Goal: Task Accomplishment & Management: Manage account settings

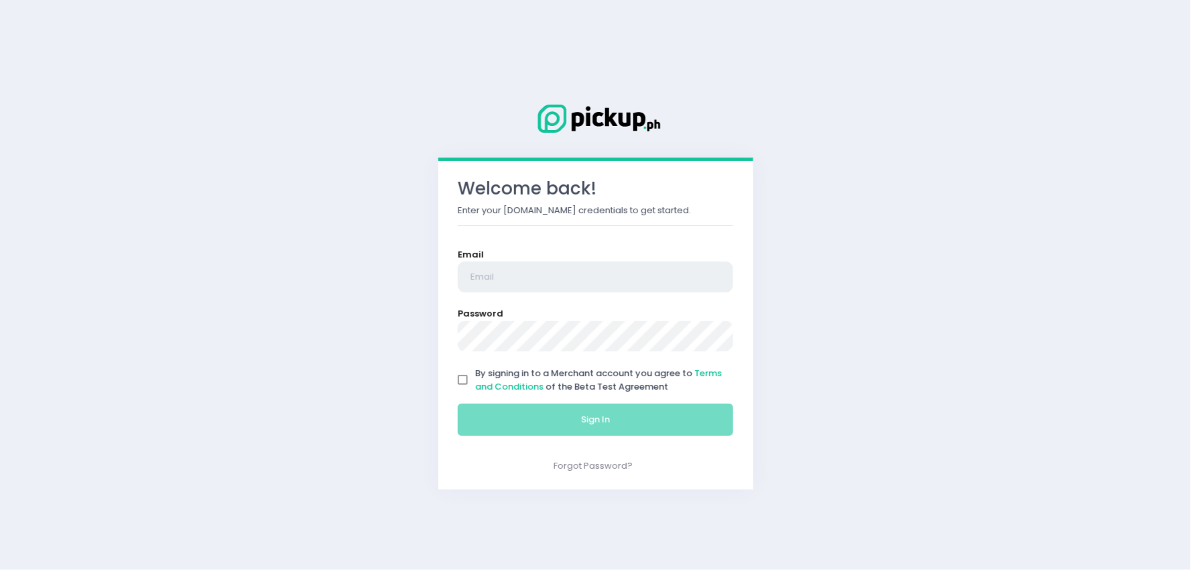
type input "[EMAIL_ADDRESS][DOMAIN_NAME]"
click at [472, 381] on input "By signing in to a Merchant account you agree to Terms and Conditions of the Be…" at bounding box center [463, 379] width 25 height 25
checkbox input "true"
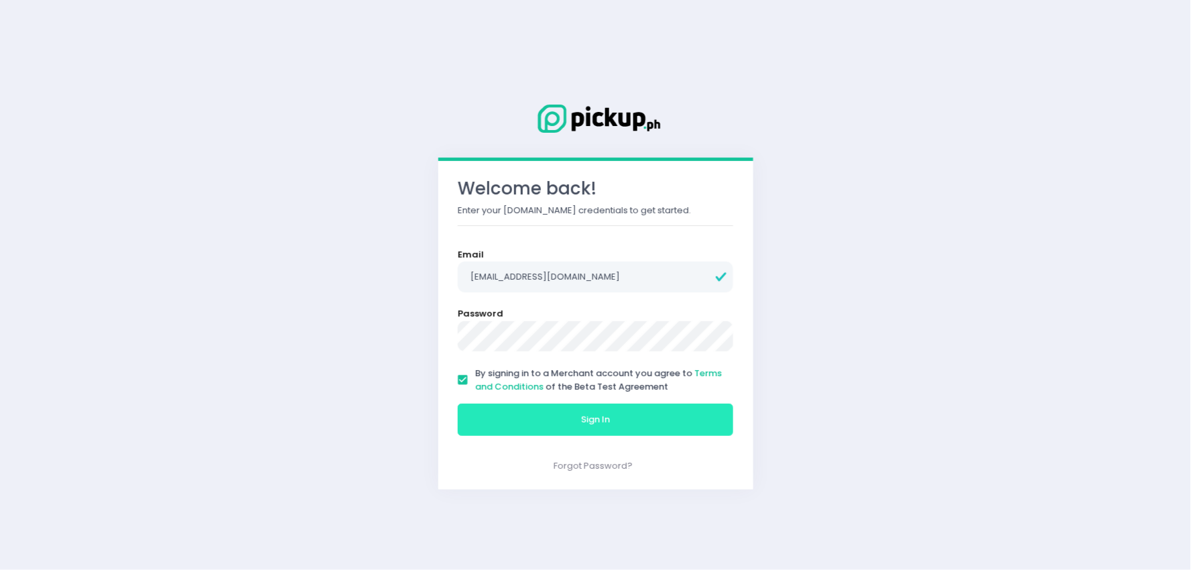
click at [527, 422] on button "Sign In" at bounding box center [596, 420] width 276 height 32
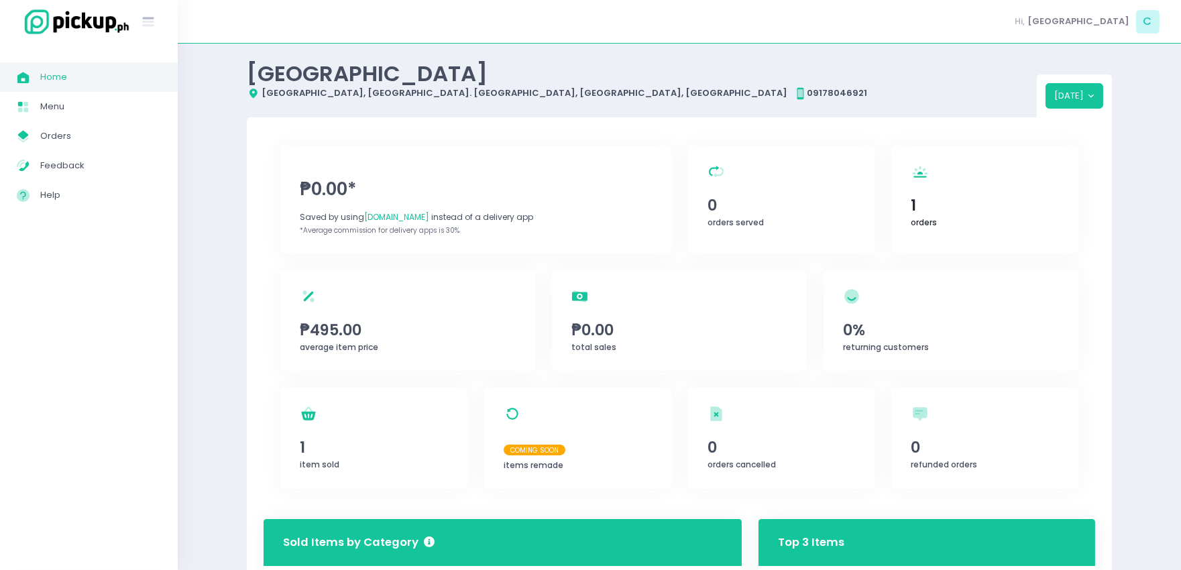
click at [917, 203] on span "1" at bounding box center [985, 205] width 148 height 23
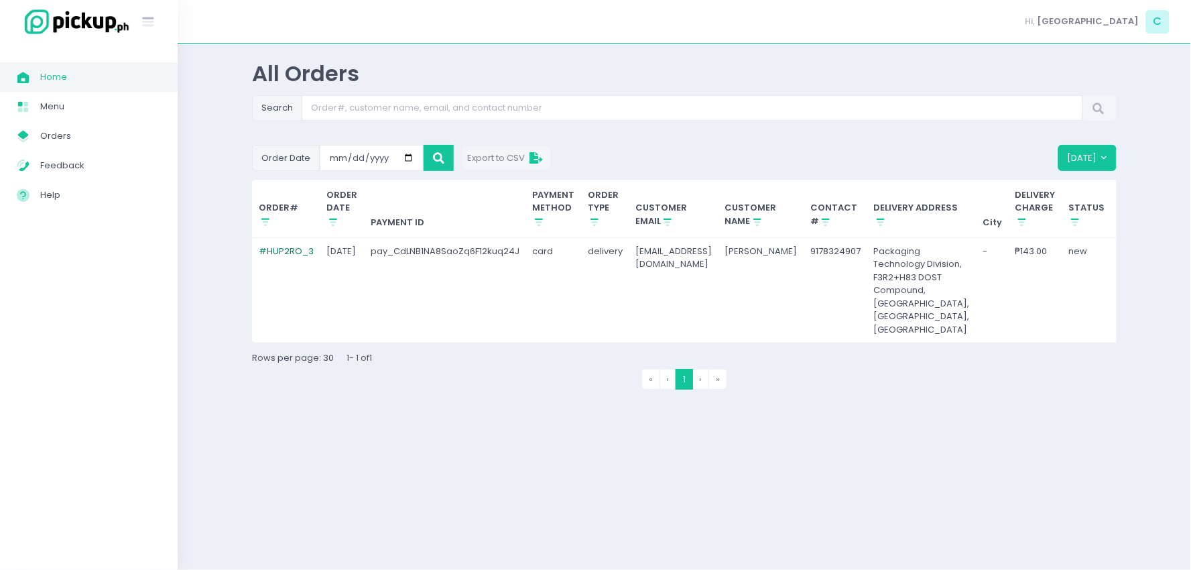
click at [278, 253] on link "# HUP2RO_3" at bounding box center [286, 251] width 55 height 13
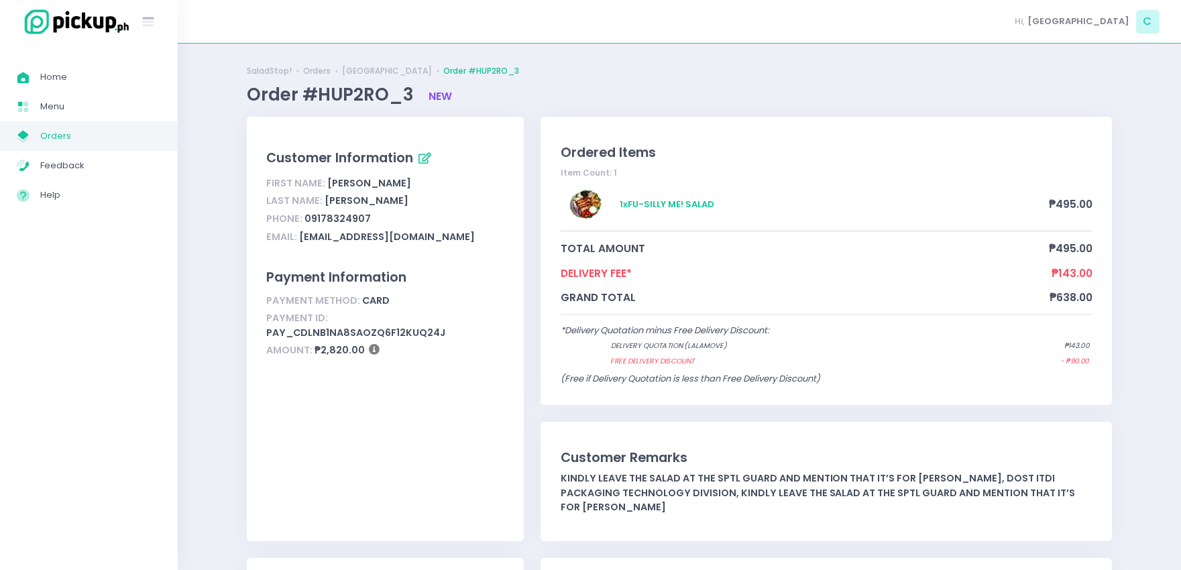
click at [68, 131] on span "Orders" at bounding box center [100, 135] width 121 height 17
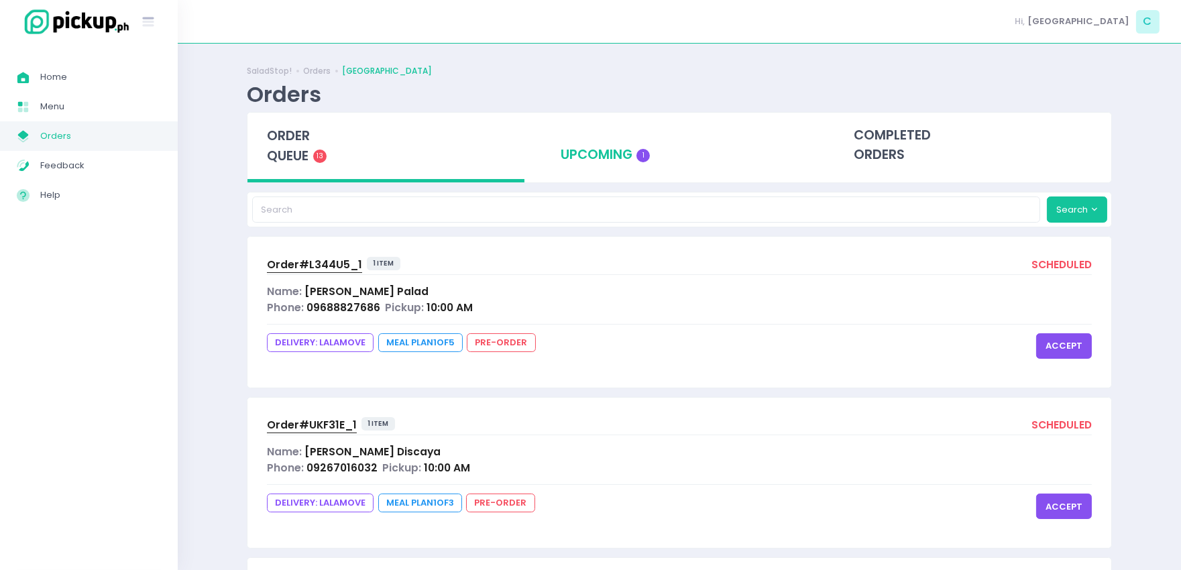
click at [546, 156] on div "upcoming 1" at bounding box center [679, 146] width 277 height 66
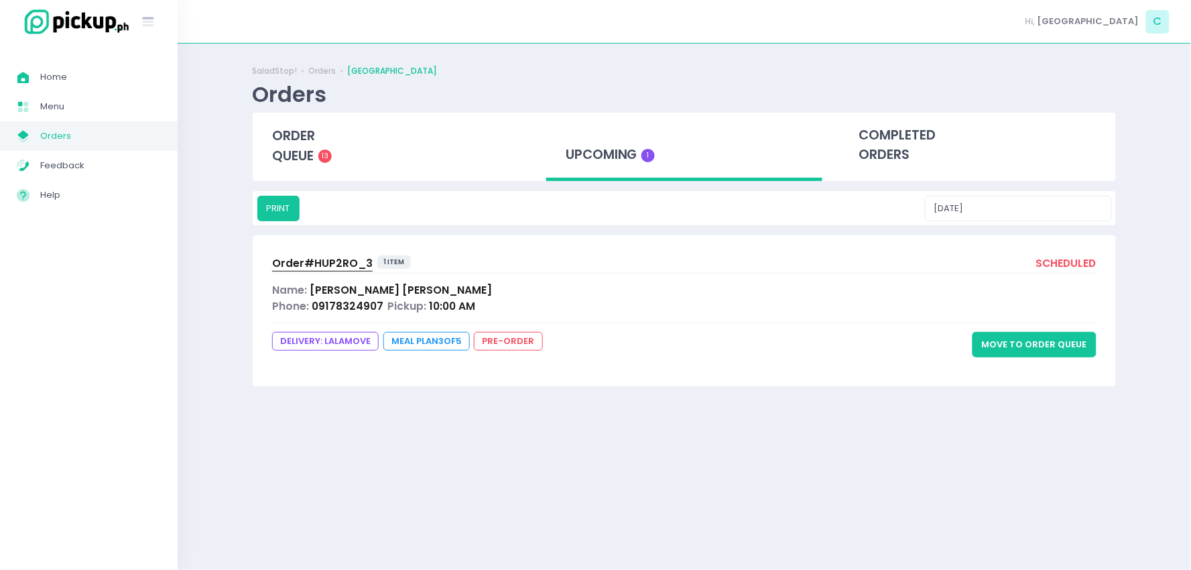
click at [1043, 340] on button "Move to Order Queue" at bounding box center [1035, 344] width 124 height 25
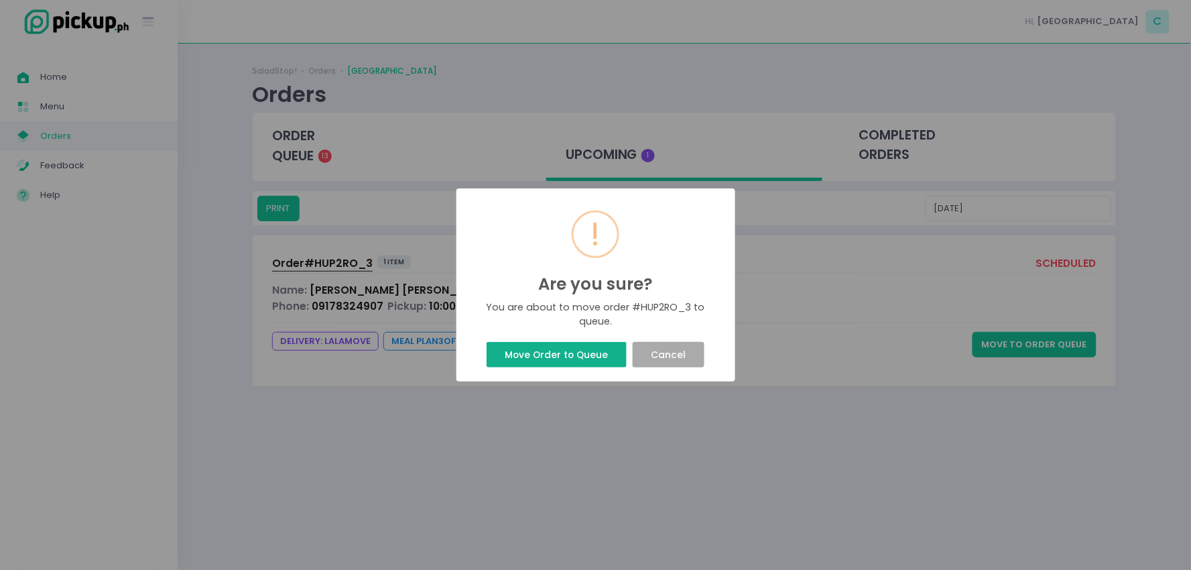
click at [588, 357] on button "Move Order to Queue" at bounding box center [557, 354] width 140 height 25
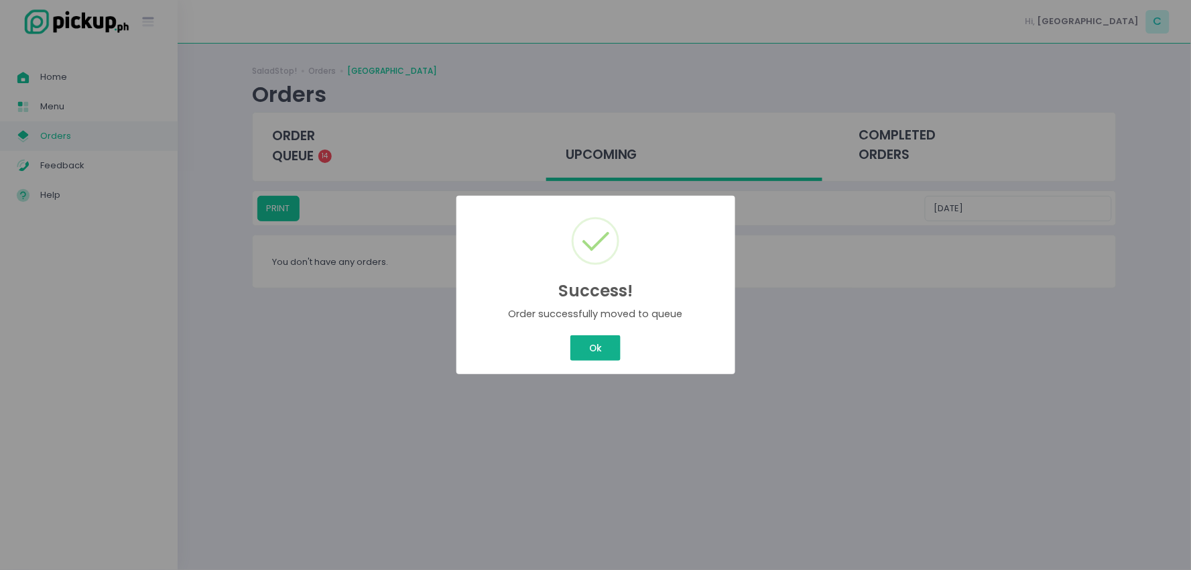
click at [598, 357] on div "Success! × Order successfully moved to queue Ok Cancel" at bounding box center [596, 285] width 279 height 179
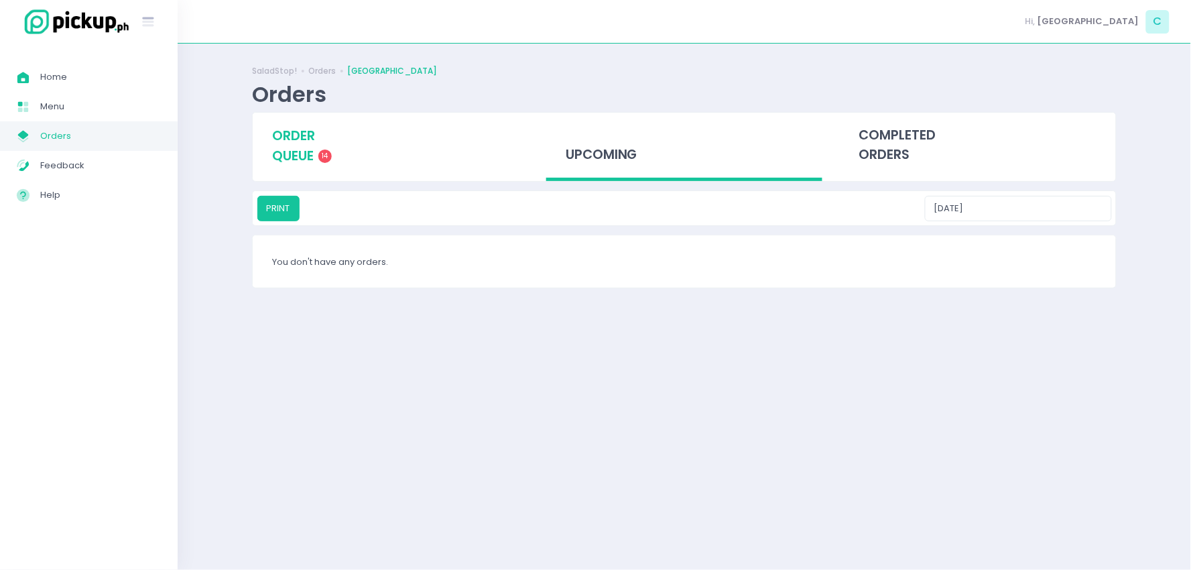
click at [362, 159] on div "order queue 14" at bounding box center [391, 146] width 277 height 66
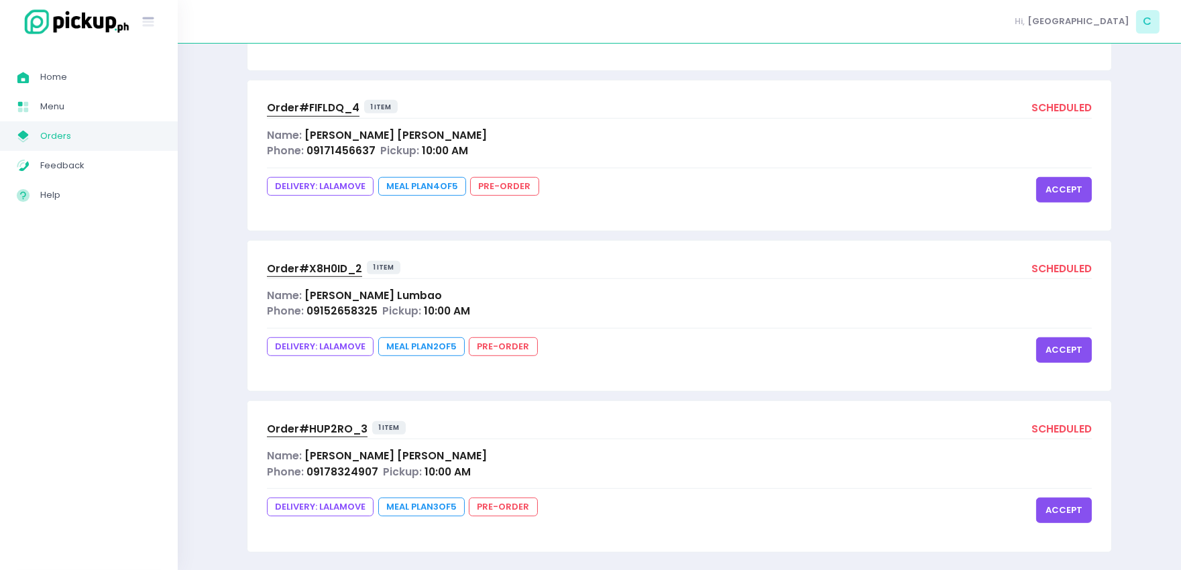
scroll to position [1934, 0]
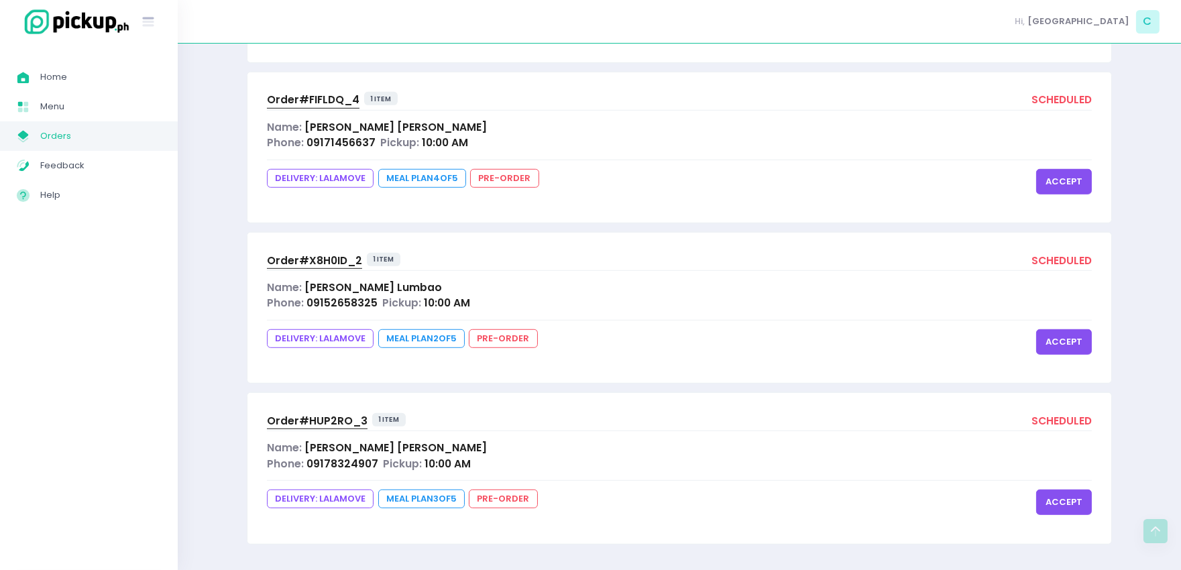
click at [1068, 508] on button "accept" at bounding box center [1064, 501] width 56 height 25
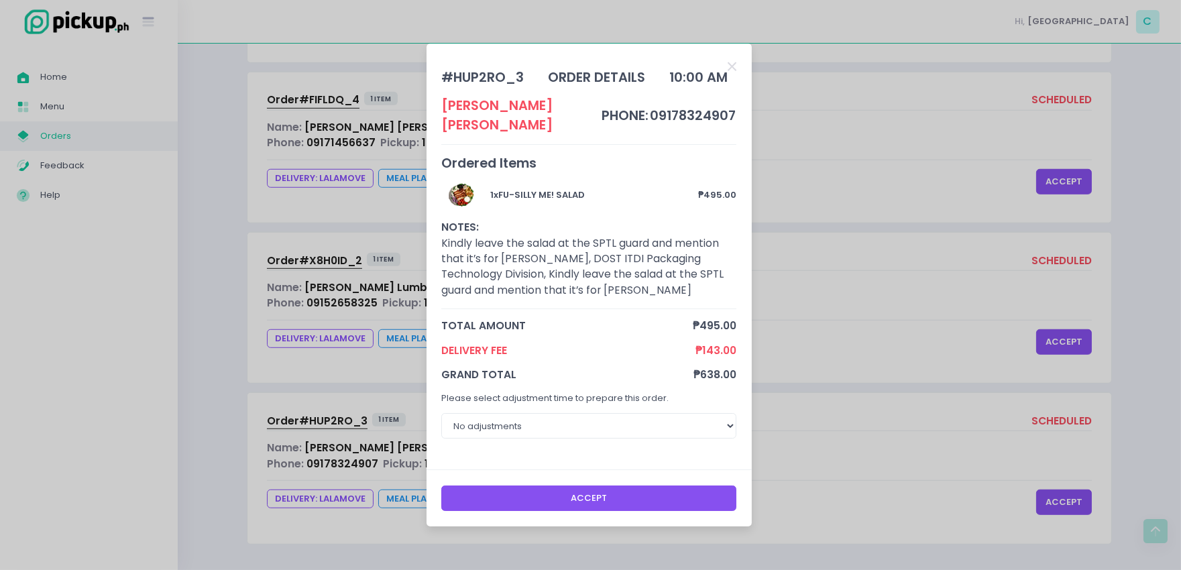
click at [646, 496] on button "Accept" at bounding box center [588, 497] width 295 height 25
